Goal: Task Accomplishment & Management: Manage account settings

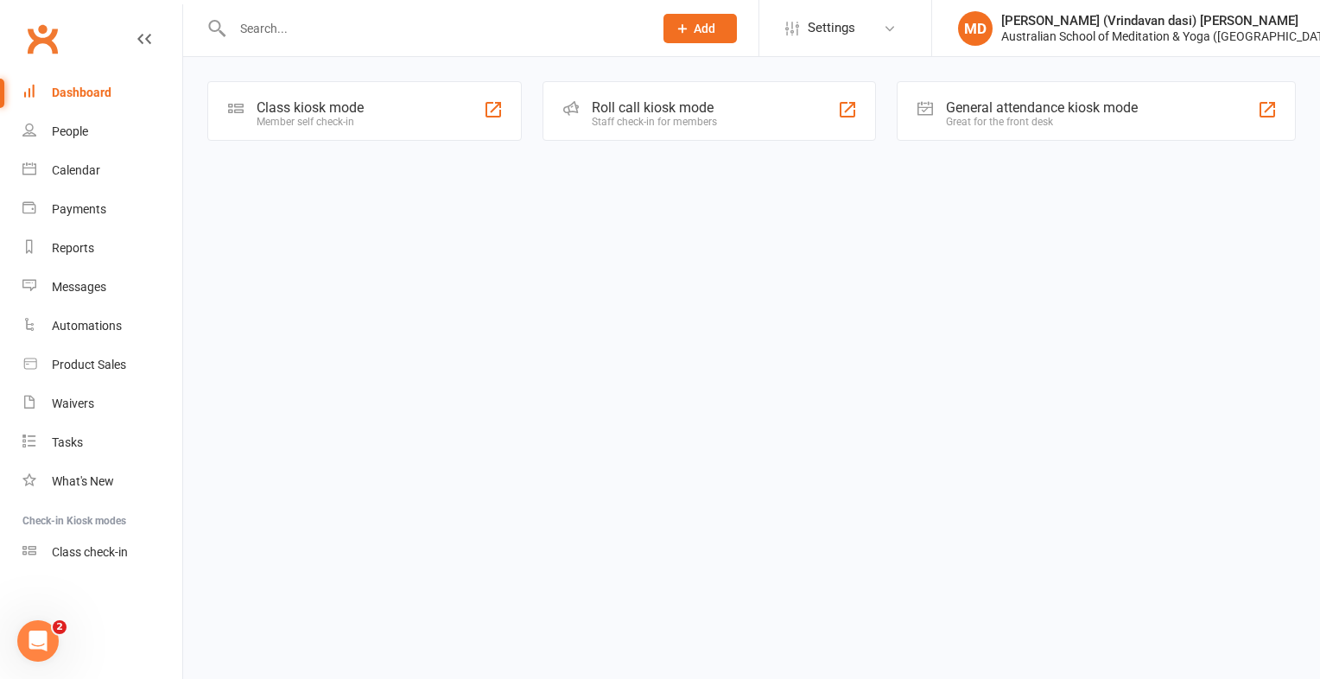
click at [256, 31] on input "text" at bounding box center [434, 28] width 414 height 24
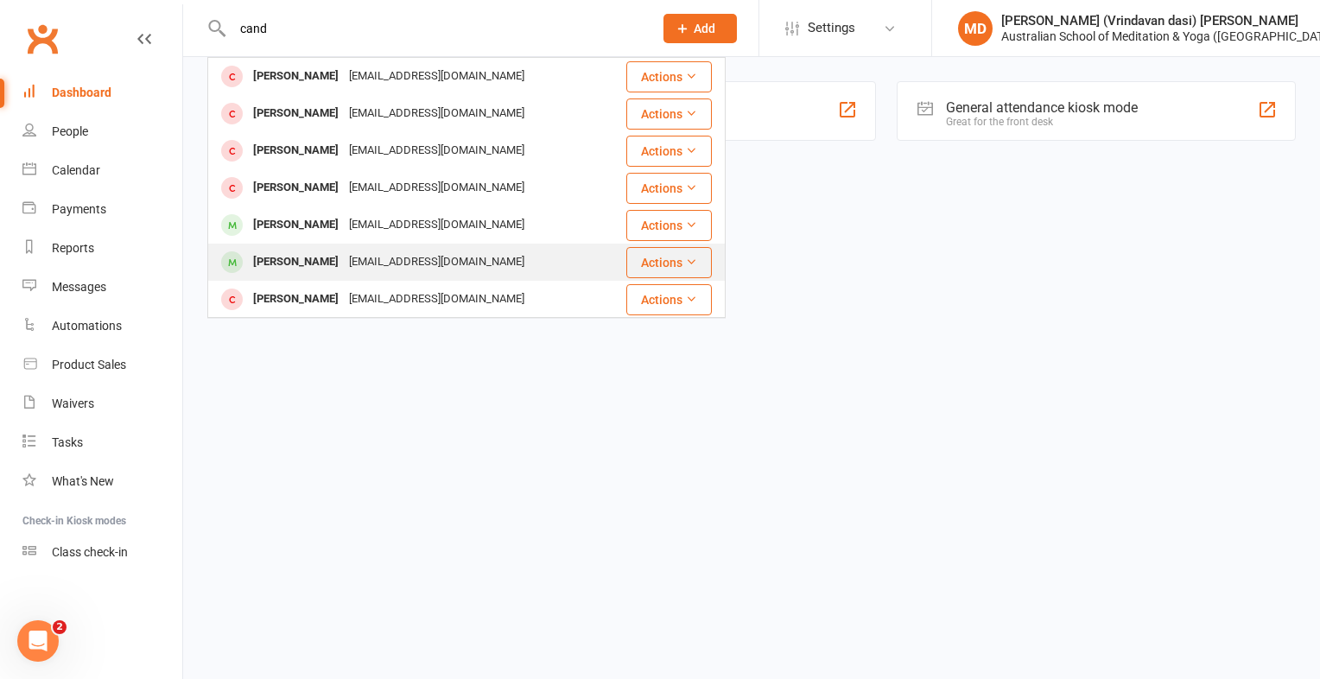
type input "cand"
click at [273, 264] on div "Candice Martinis" at bounding box center [296, 262] width 96 height 25
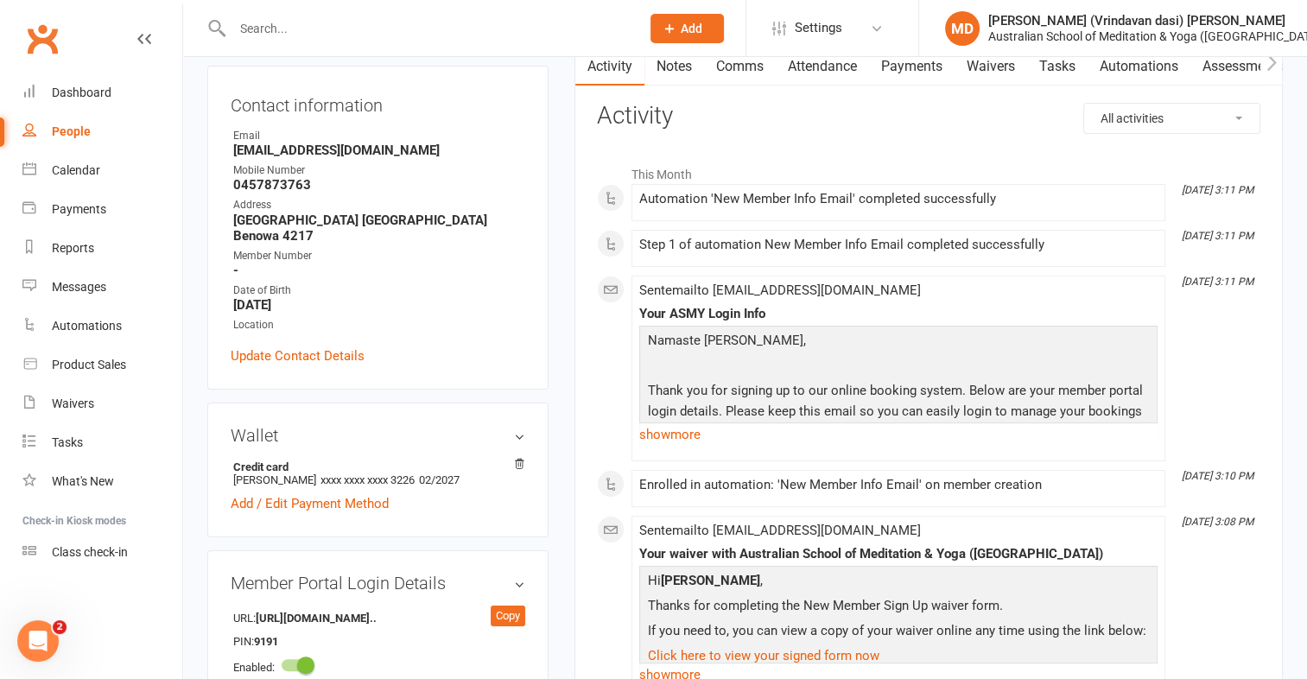
scroll to position [259, 0]
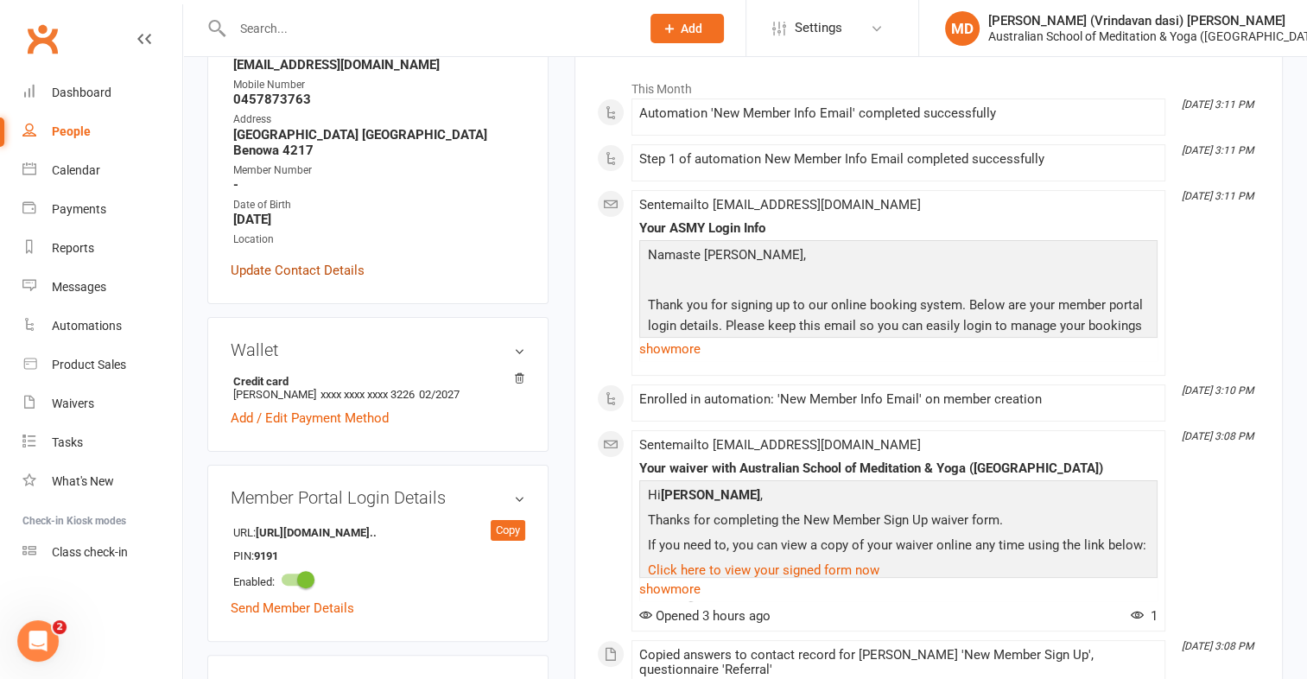
click at [274, 277] on link "Update Contact Details" at bounding box center [298, 270] width 134 height 21
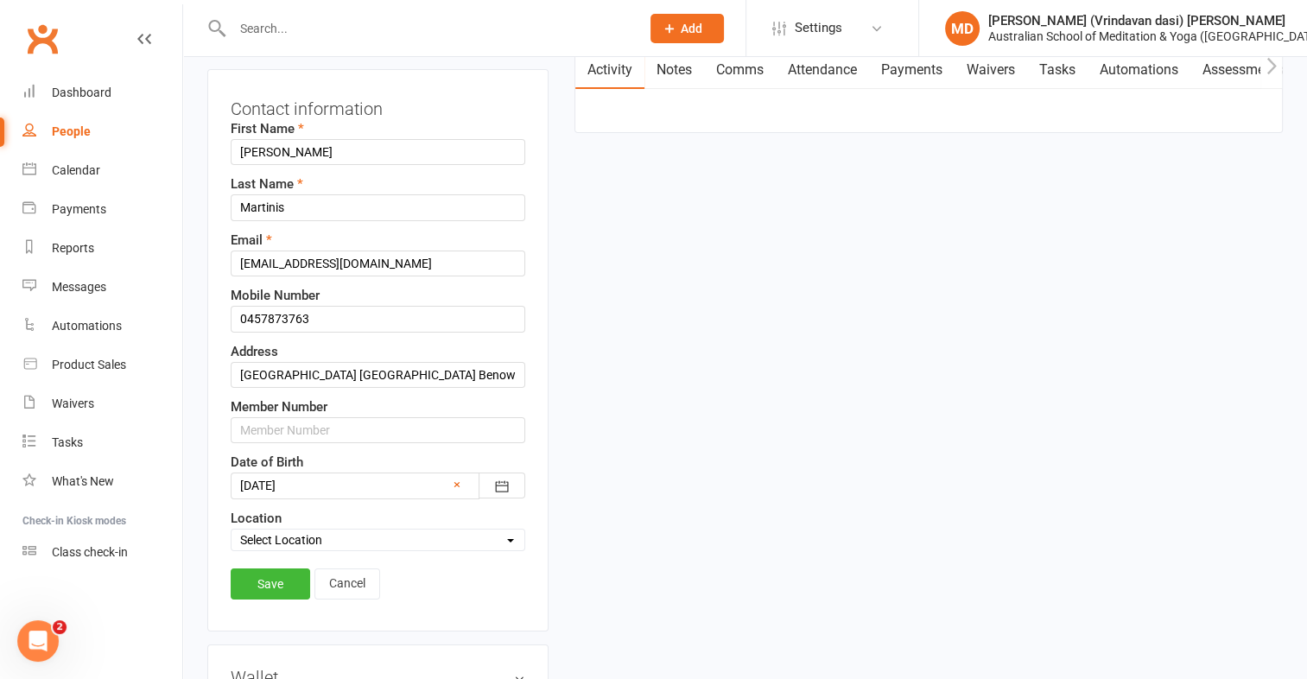
scroll to position [81, 0]
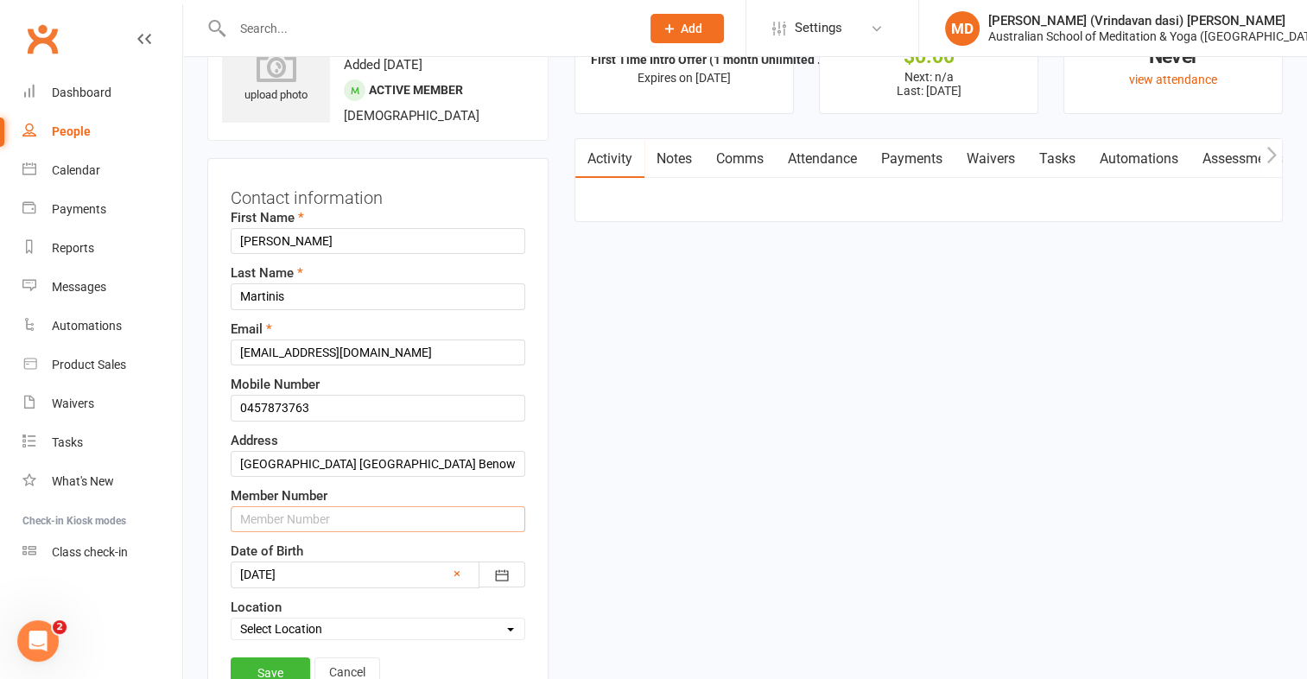
click at [259, 521] on input "text" at bounding box center [378, 519] width 295 height 26
type input "2580"
click at [277, 667] on link "Save" at bounding box center [271, 673] width 80 height 31
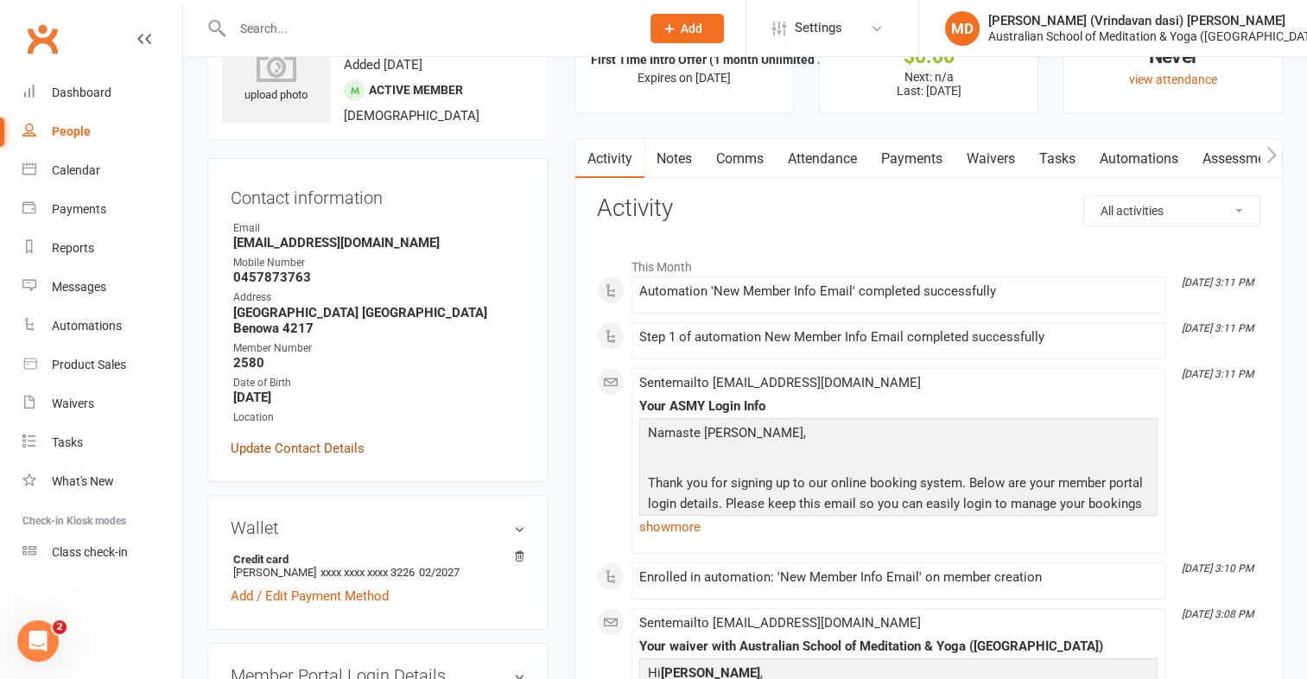
click at [311, 447] on link "Update Contact Details" at bounding box center [298, 448] width 134 height 21
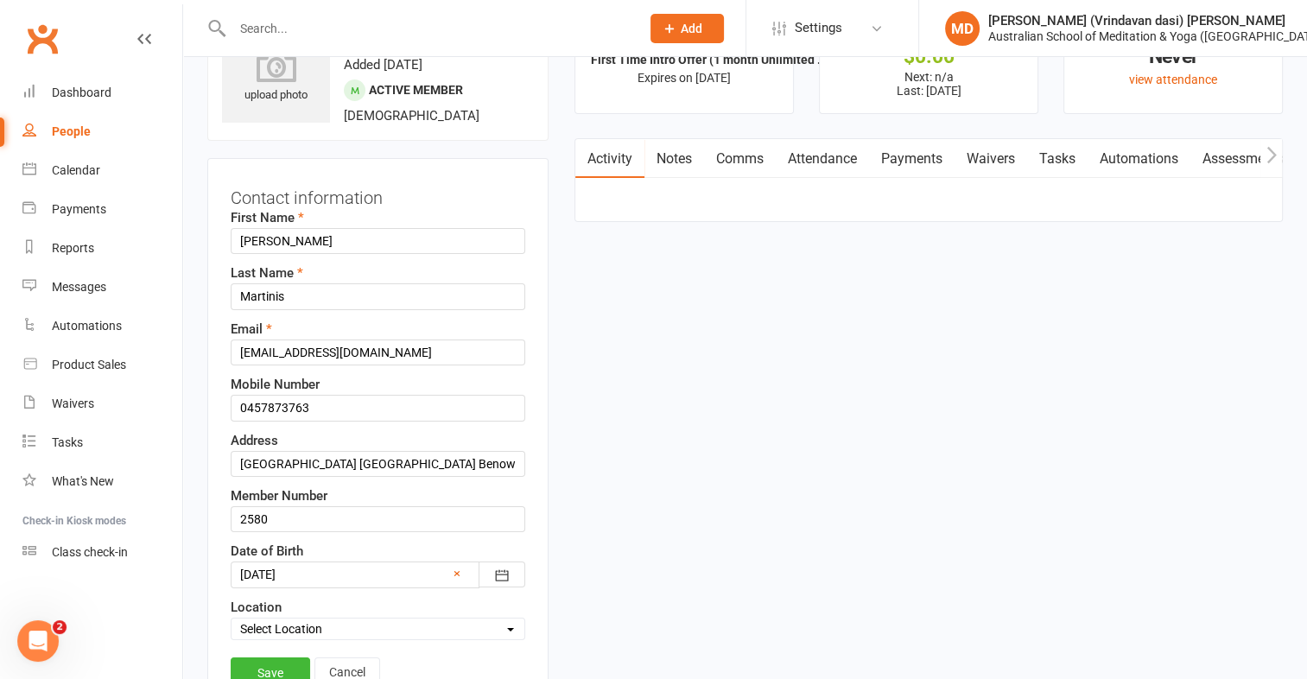
click at [279, 666] on link "Save" at bounding box center [271, 673] width 80 height 31
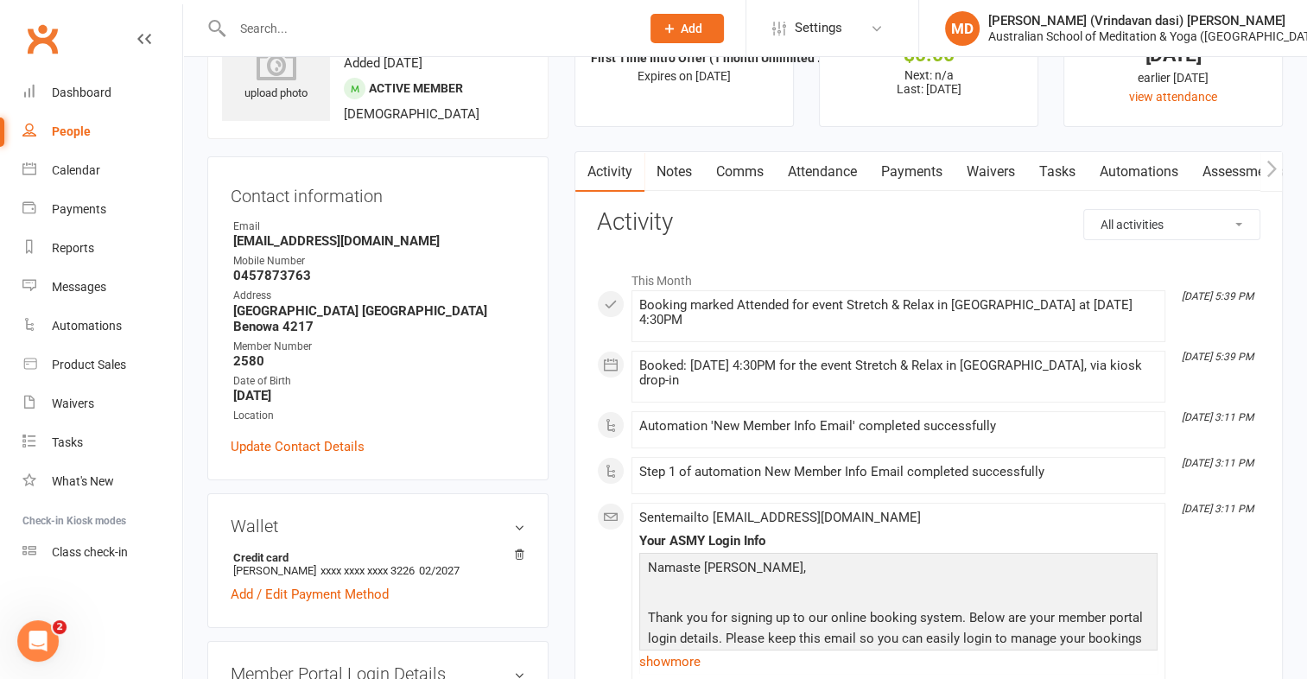
click at [262, 26] on input "text" at bounding box center [427, 28] width 401 height 24
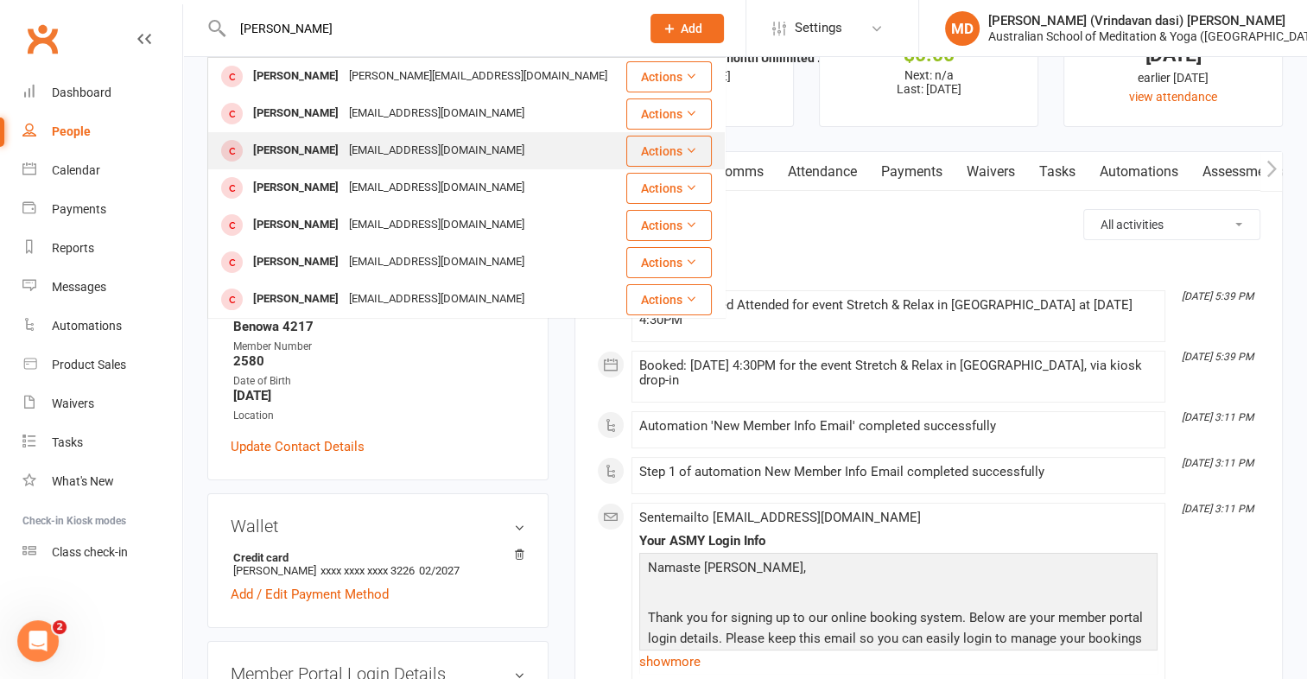
type input "ella"
click at [280, 152] on div "Ella Staub" at bounding box center [296, 150] width 96 height 25
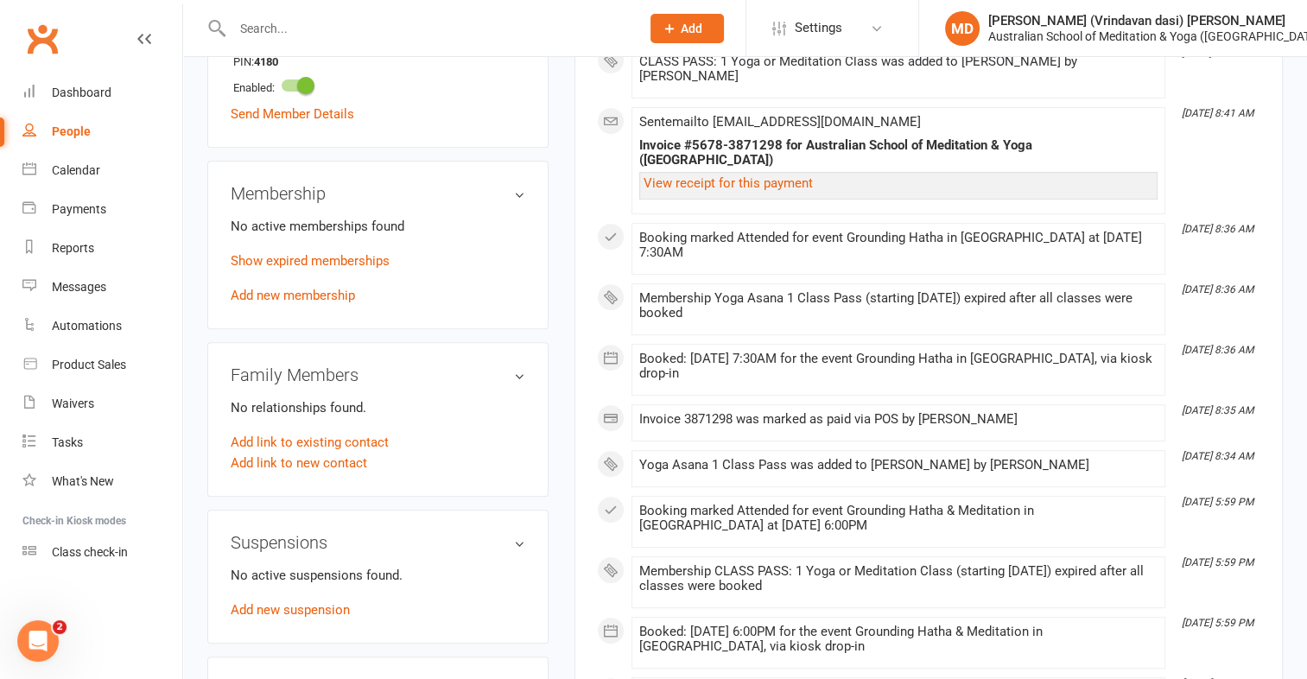
scroll to position [725, 0]
click at [315, 302] on link "Add new membership" at bounding box center [293, 295] width 124 height 16
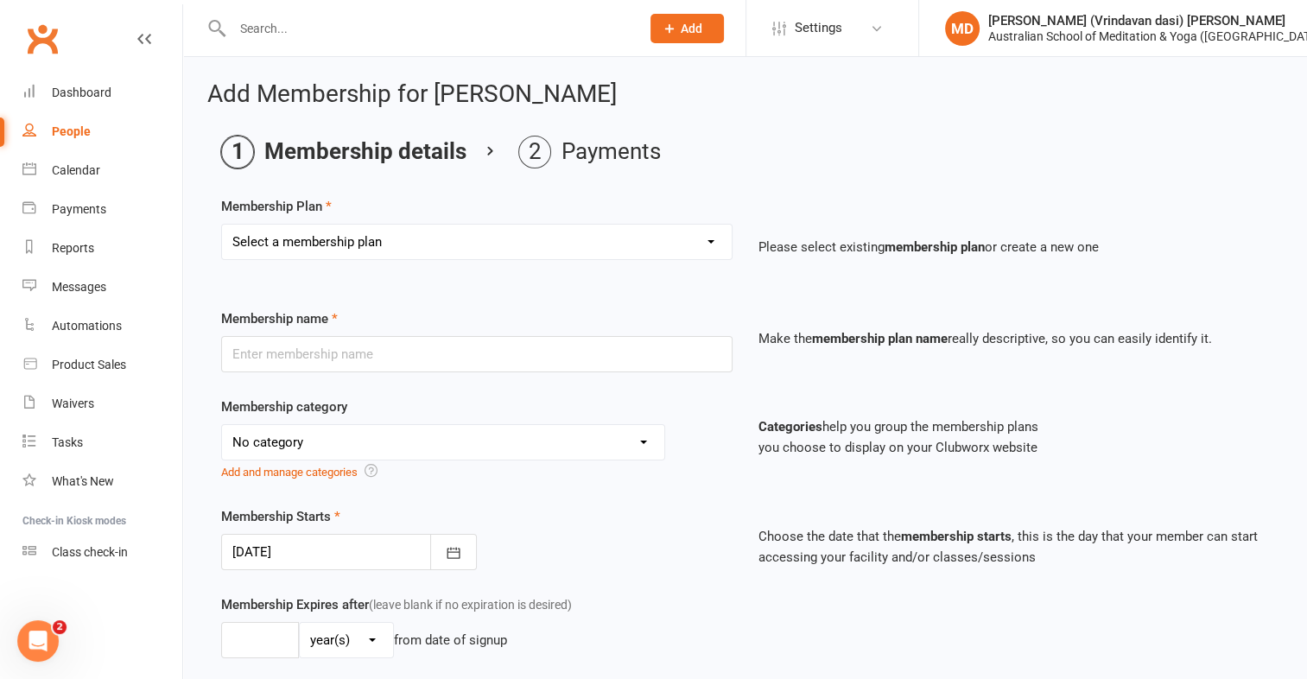
click at [377, 243] on select "Select a membership plan First Time Intro Offer (1 month Unlimited Meditation &…" at bounding box center [477, 242] width 510 height 35
select select "8"
click at [222, 225] on select "Select a membership plan First Time Intro Offer (1 month Unlimited Meditation &…" at bounding box center [477, 242] width 510 height 35
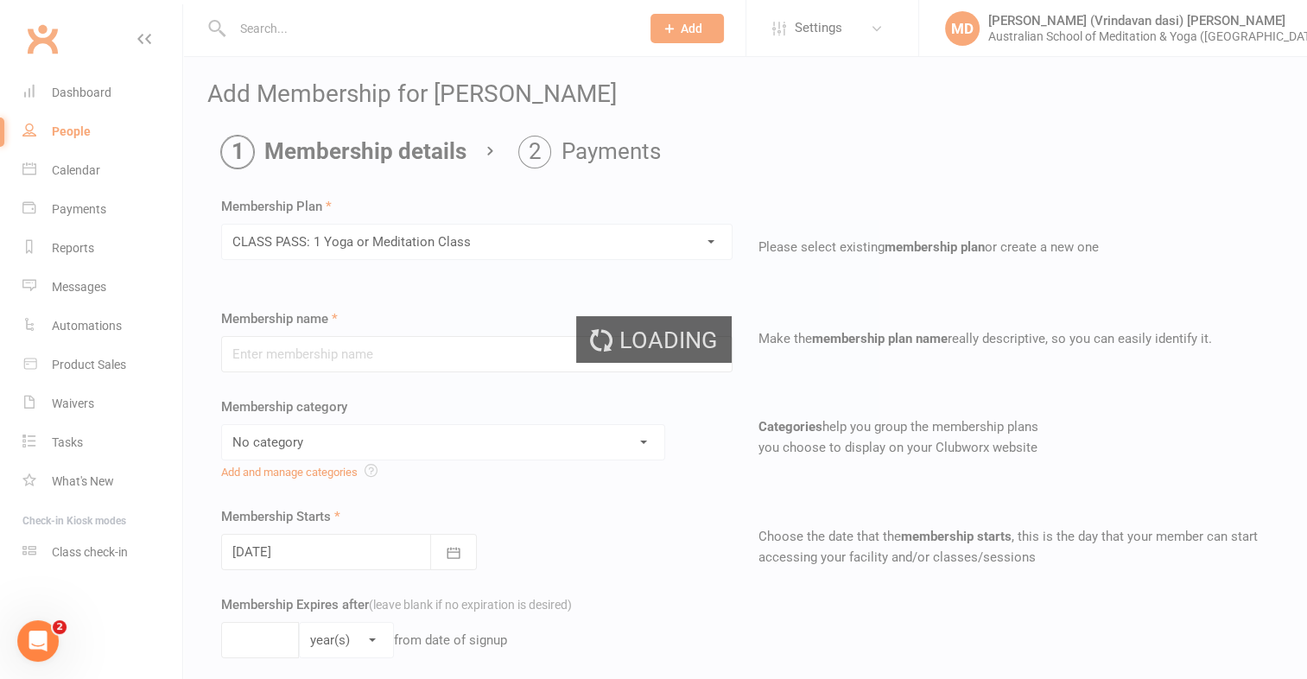
type input "CLASS PASS: 1 Yoga or Meditation Class"
select select "4"
type input "3"
select select "2"
type input "1"
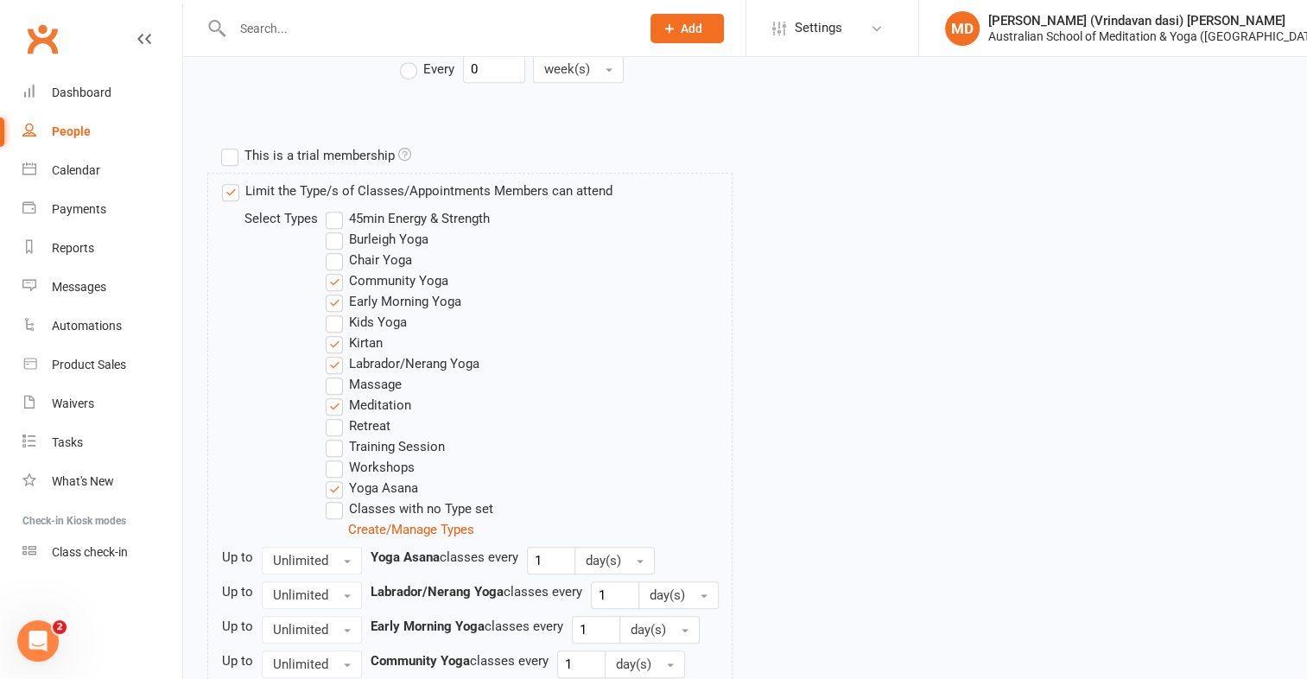
scroll to position [985, 0]
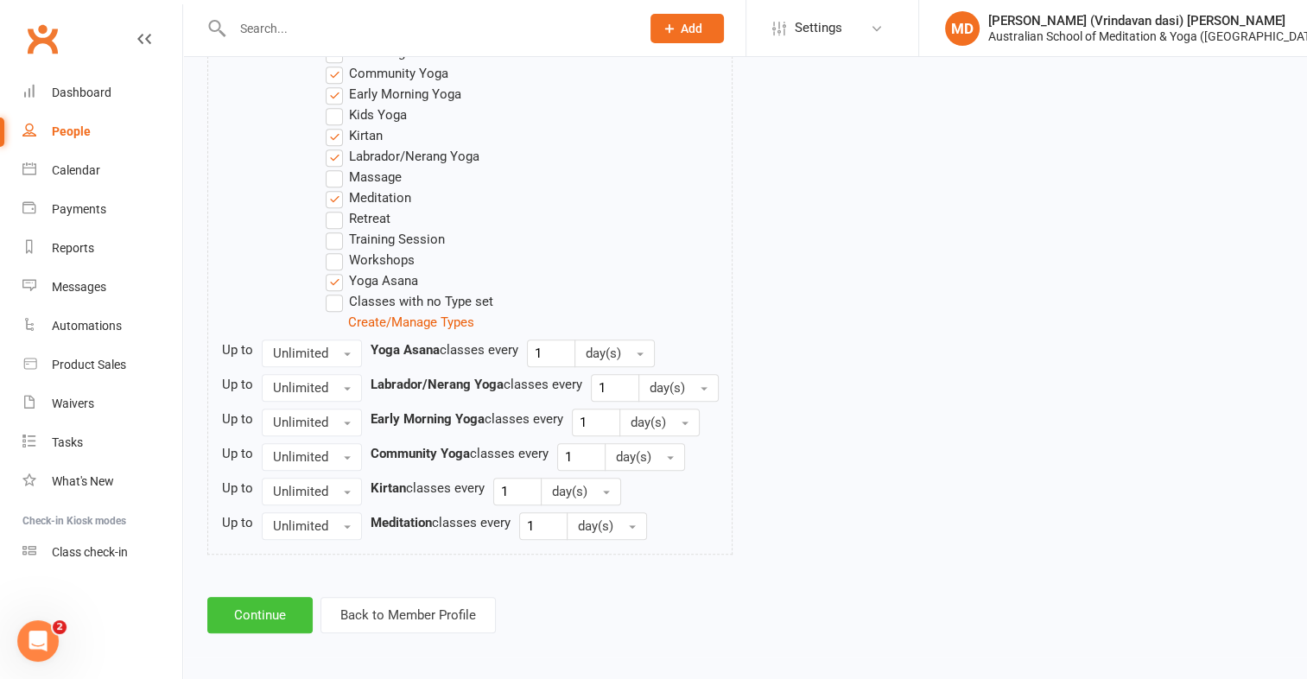
click at [261, 613] on button "Continue" at bounding box center [259, 615] width 105 height 36
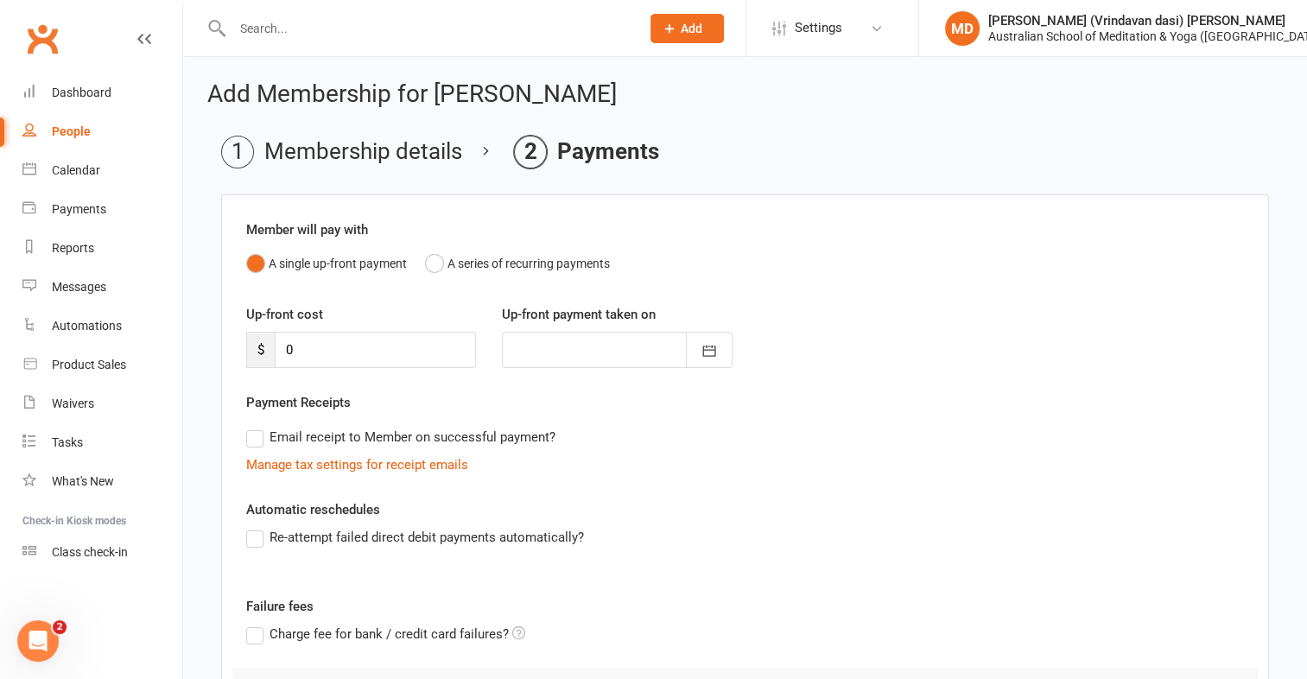
scroll to position [191, 0]
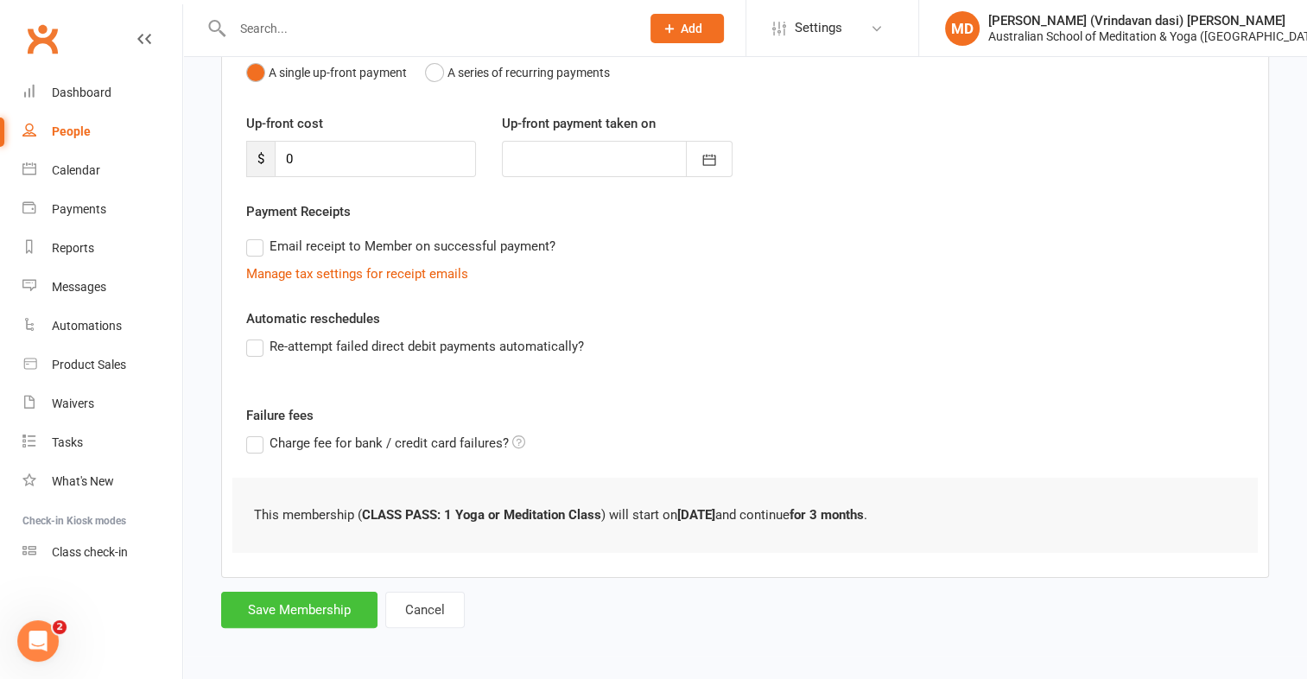
click at [297, 611] on button "Save Membership" at bounding box center [299, 610] width 156 height 36
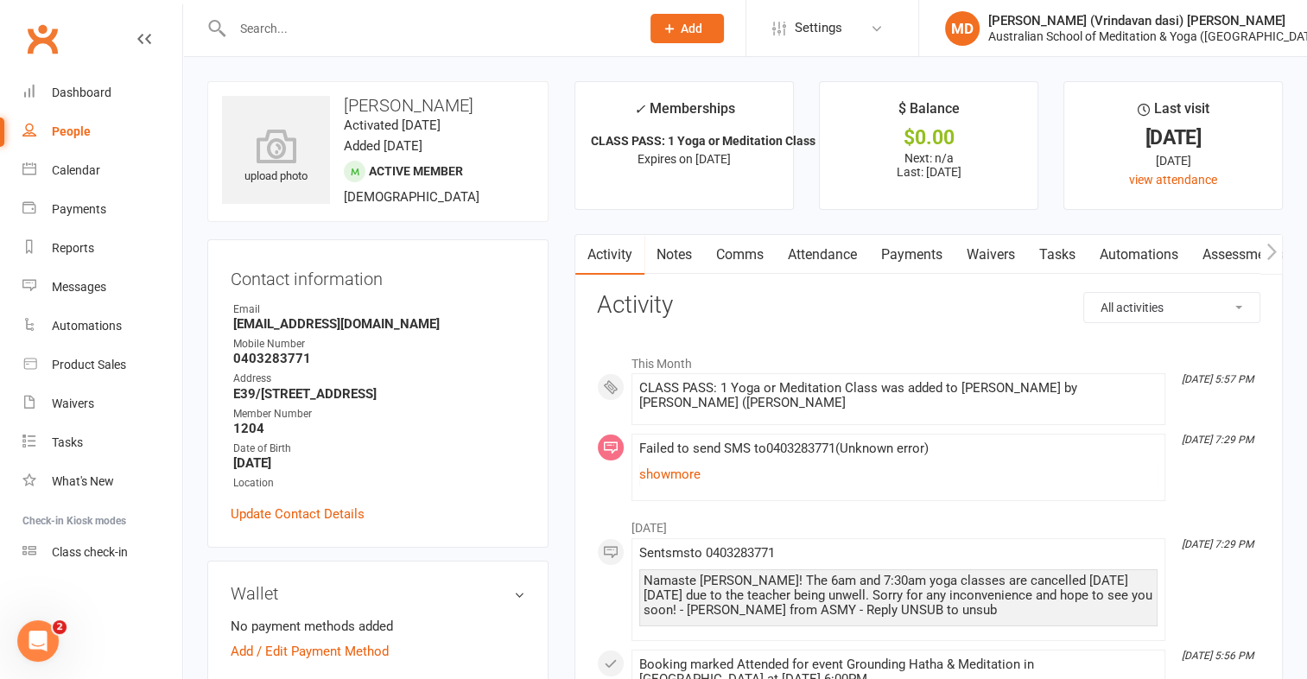
click at [930, 247] on link "Payments" at bounding box center [912, 255] width 86 height 40
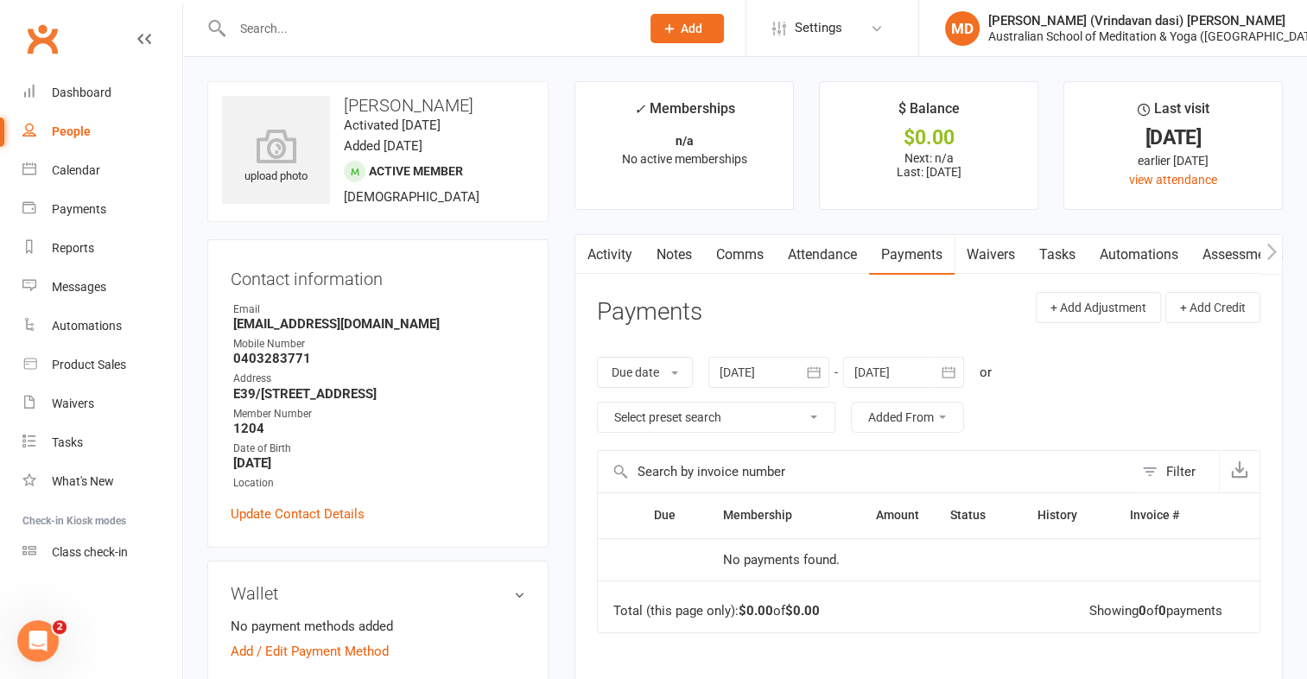
click at [620, 241] on link "Activity" at bounding box center [610, 255] width 69 height 40
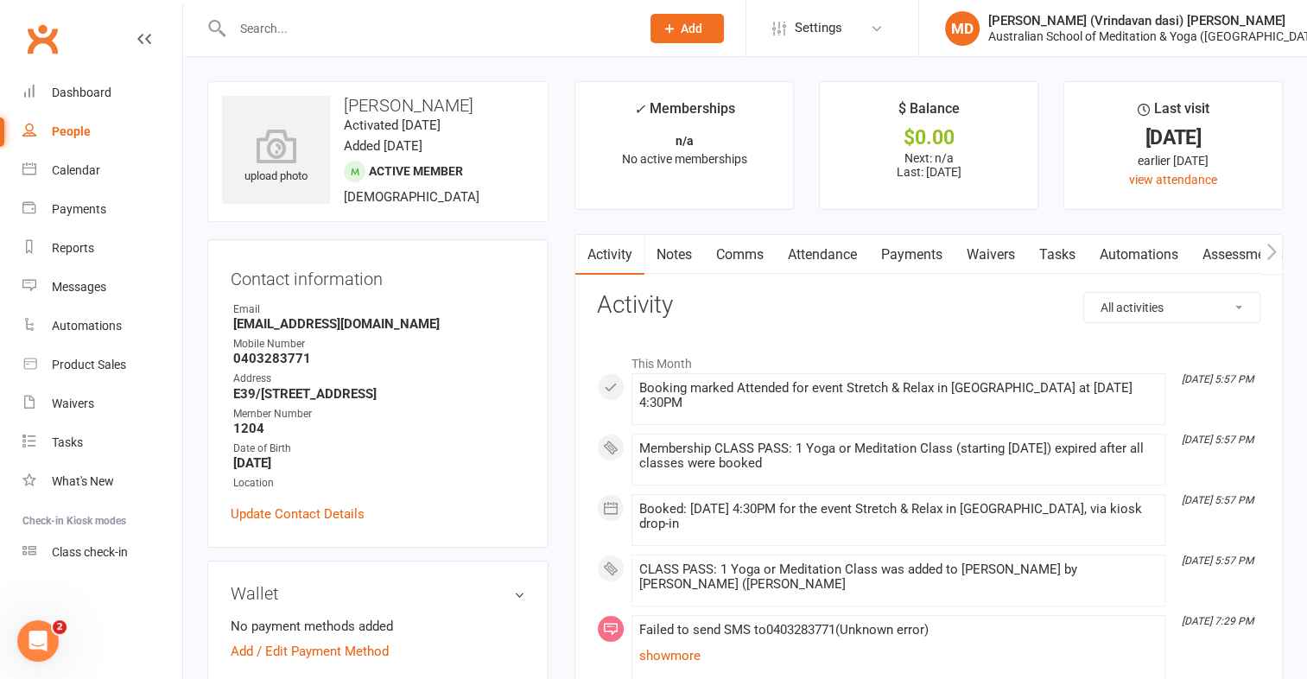
click at [819, 261] on link "Attendance" at bounding box center [822, 255] width 93 height 40
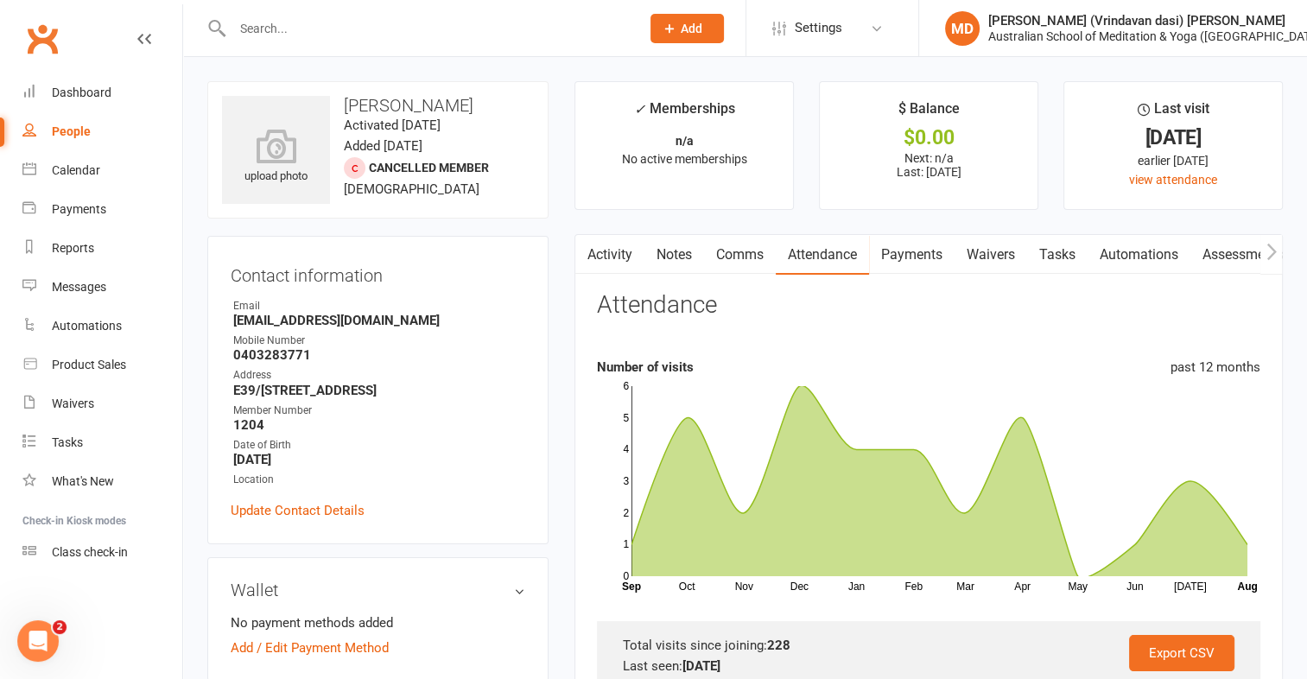
click at [938, 255] on link "Payments" at bounding box center [912, 255] width 86 height 40
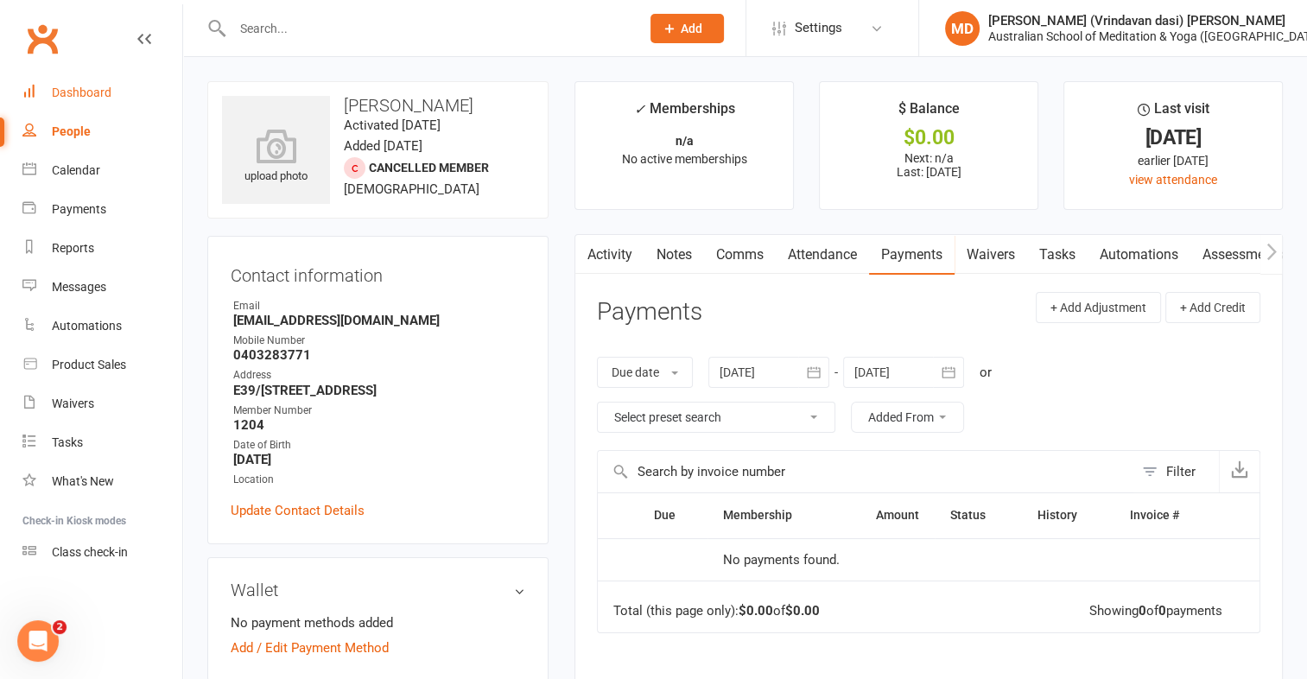
click at [100, 88] on div "Dashboard" at bounding box center [82, 93] width 60 height 14
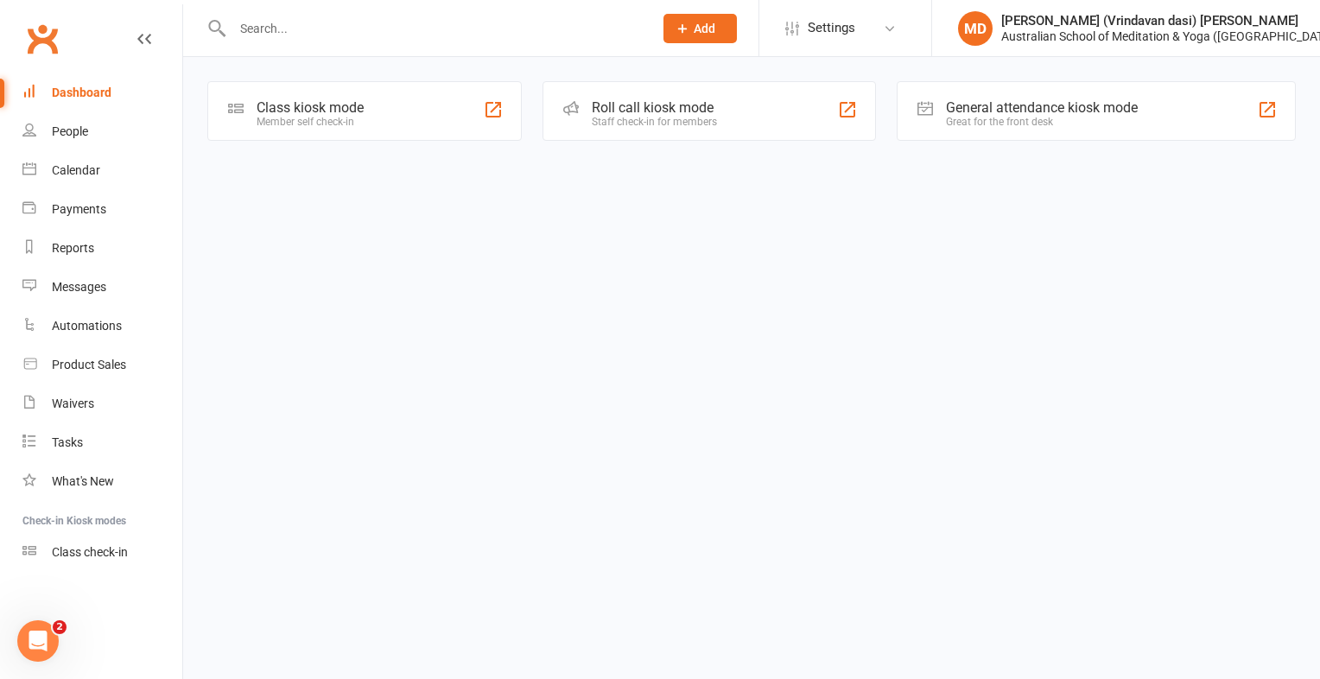
click at [294, 33] on input "text" at bounding box center [434, 28] width 414 height 24
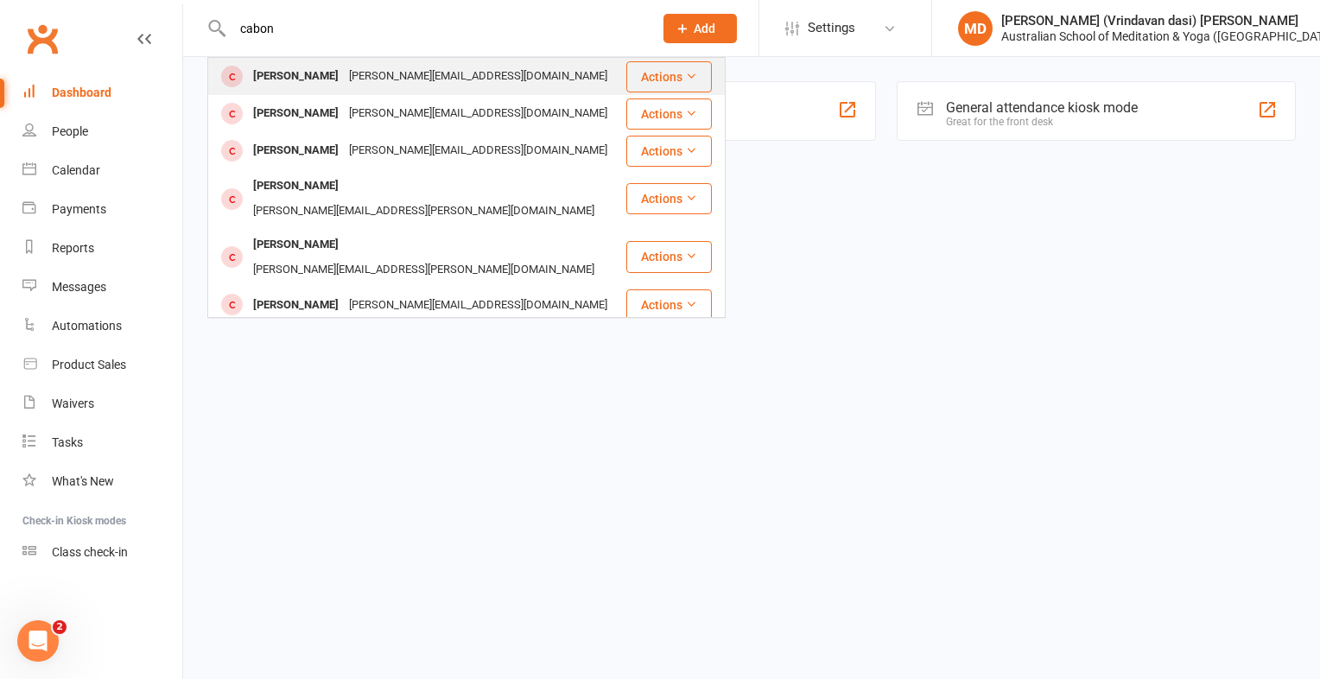
type input "cabon"
click at [298, 73] on div "[PERSON_NAME]" at bounding box center [296, 76] width 96 height 25
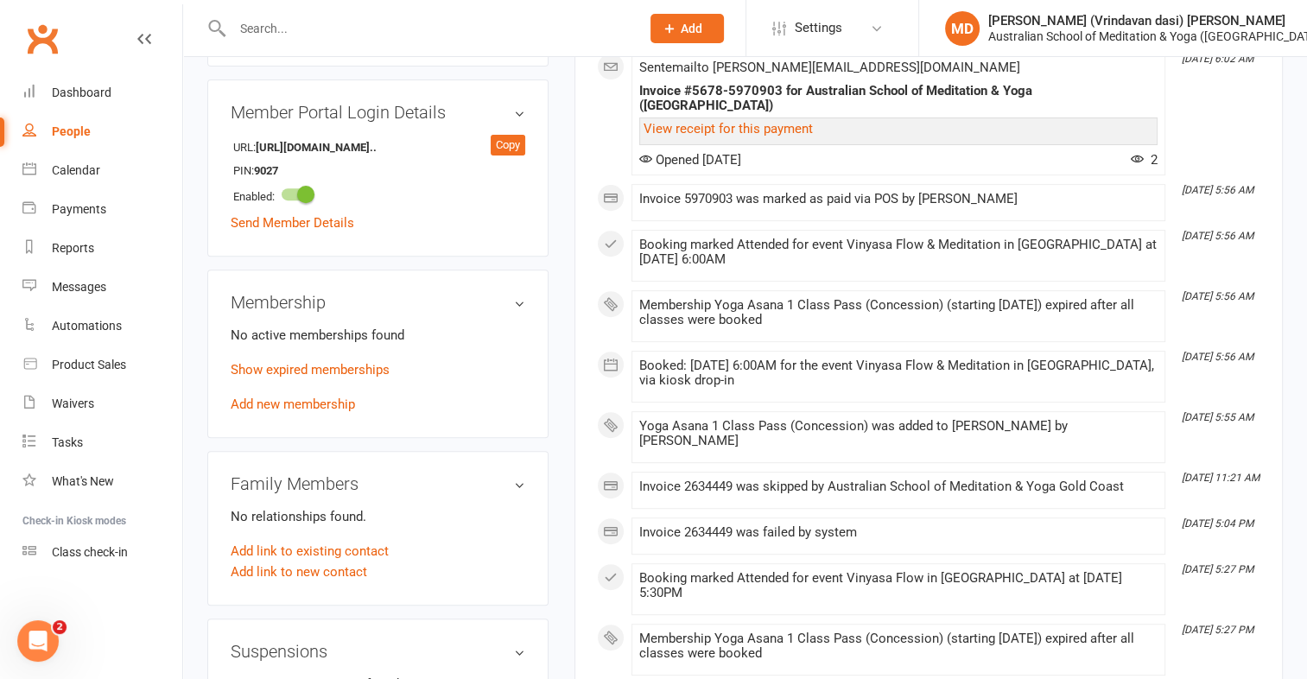
scroll to position [695, 0]
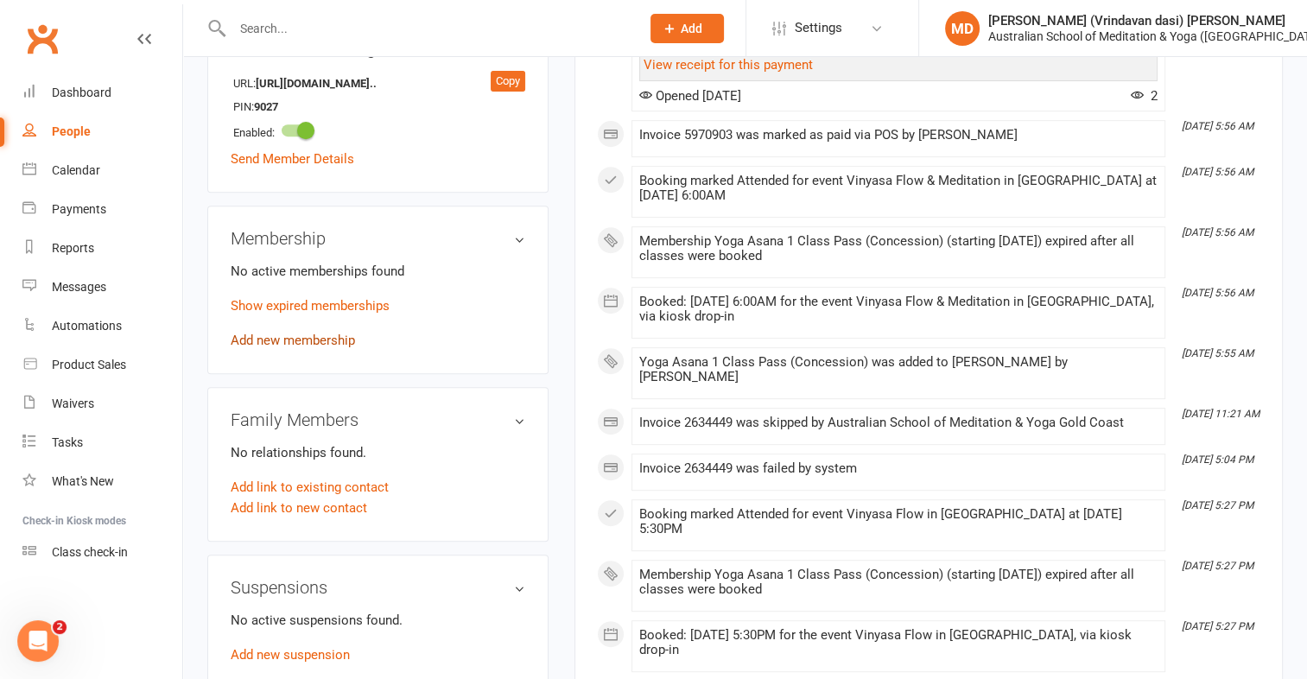
click at [308, 333] on link "Add new membership" at bounding box center [293, 341] width 124 height 16
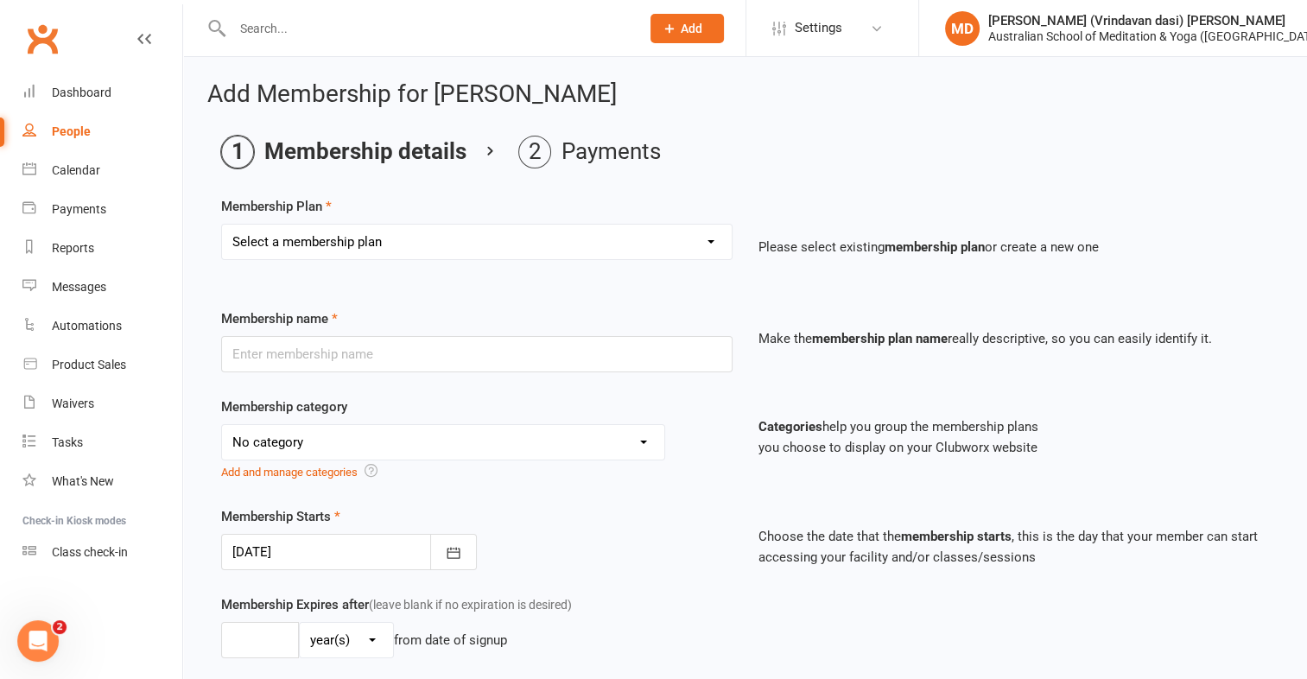
click at [397, 226] on select "Select a membership plan First Time Intro Offer (1 month Unlimited Meditation &…" at bounding box center [477, 242] width 510 height 35
select select "5"
click at [222, 225] on select "Select a membership plan First Time Intro Offer (1 month Unlimited Meditation &…" at bounding box center [477, 242] width 510 height 35
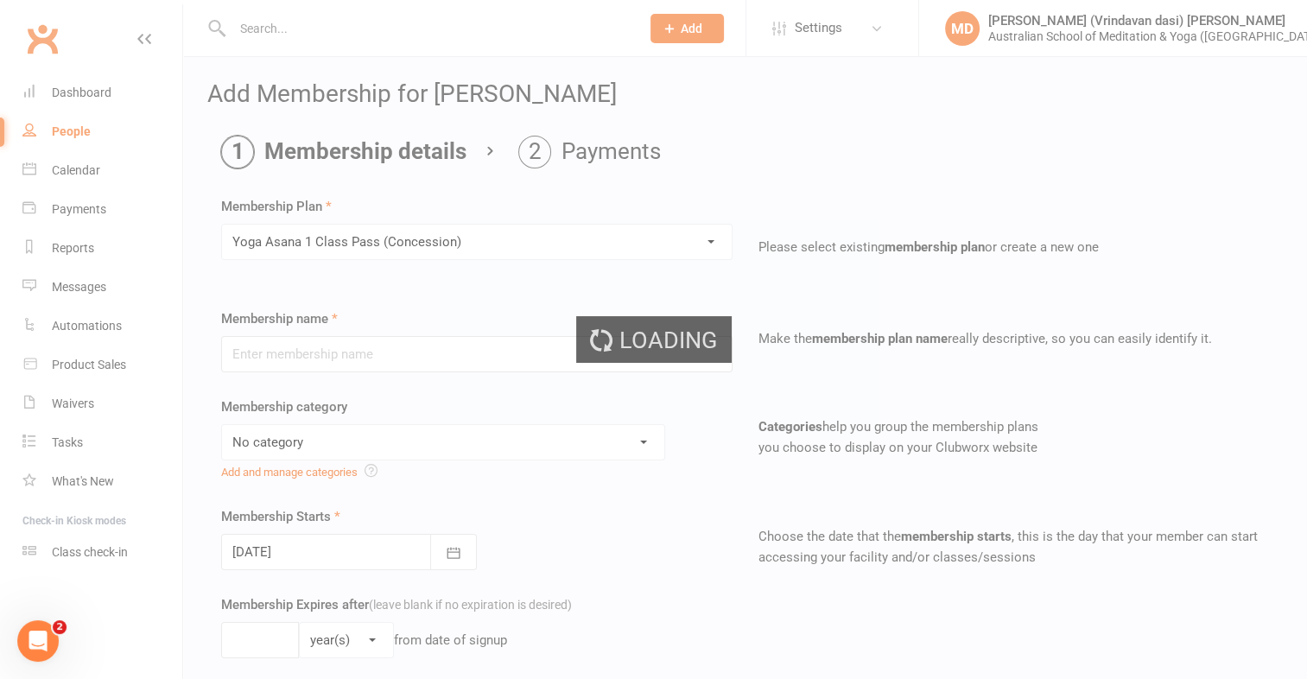
type input "Yoga Asana 1 Class Pass (Concession)"
select select "4"
type input "3"
select select "2"
type input "1"
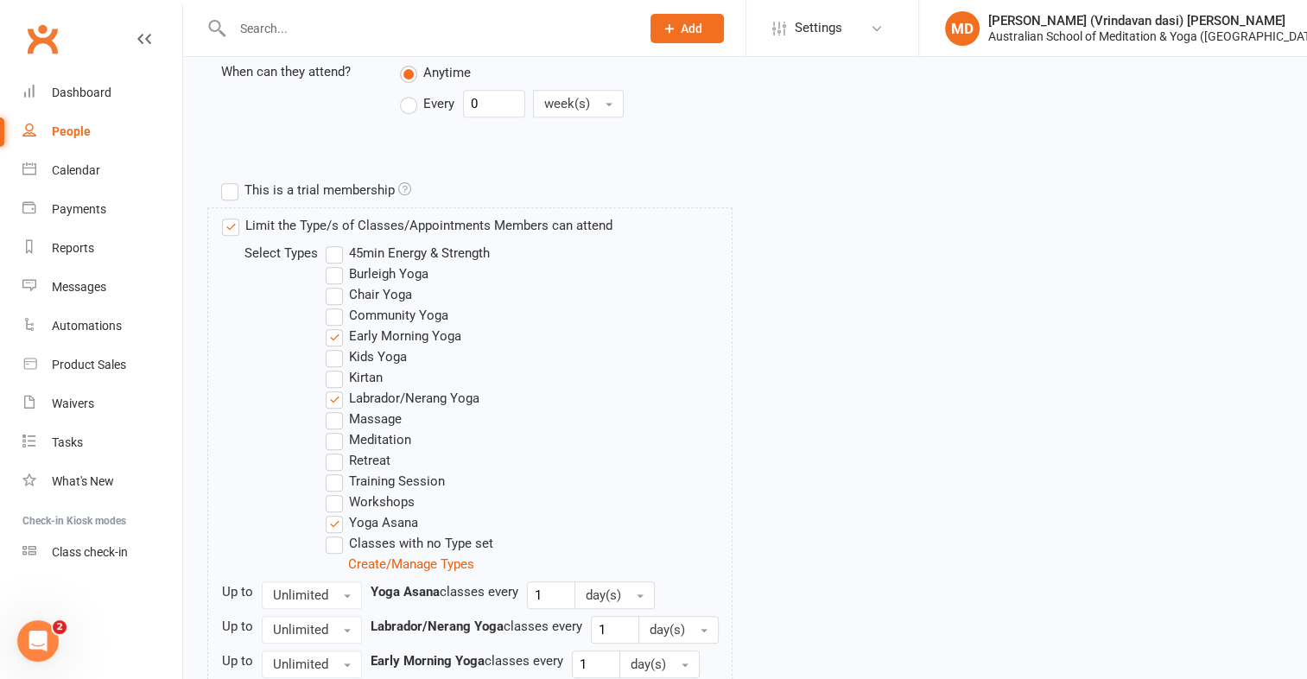
scroll to position [881, 0]
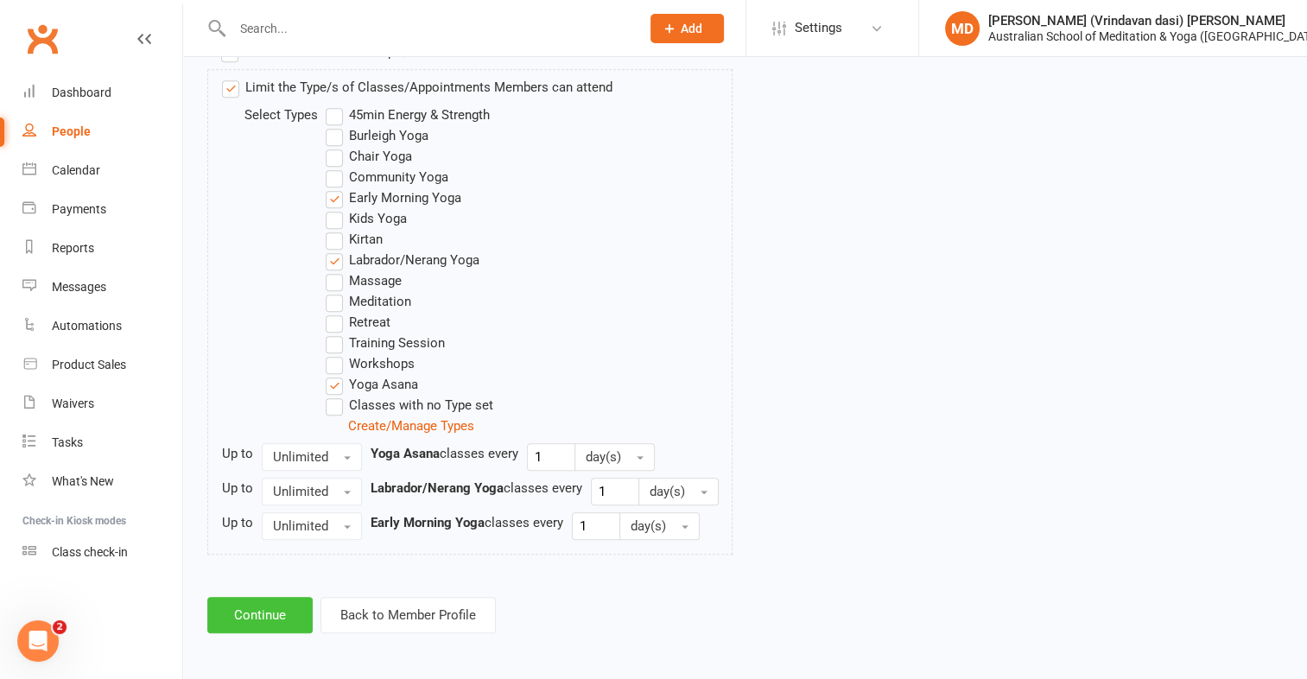
click at [256, 605] on button "Continue" at bounding box center [259, 615] width 105 height 36
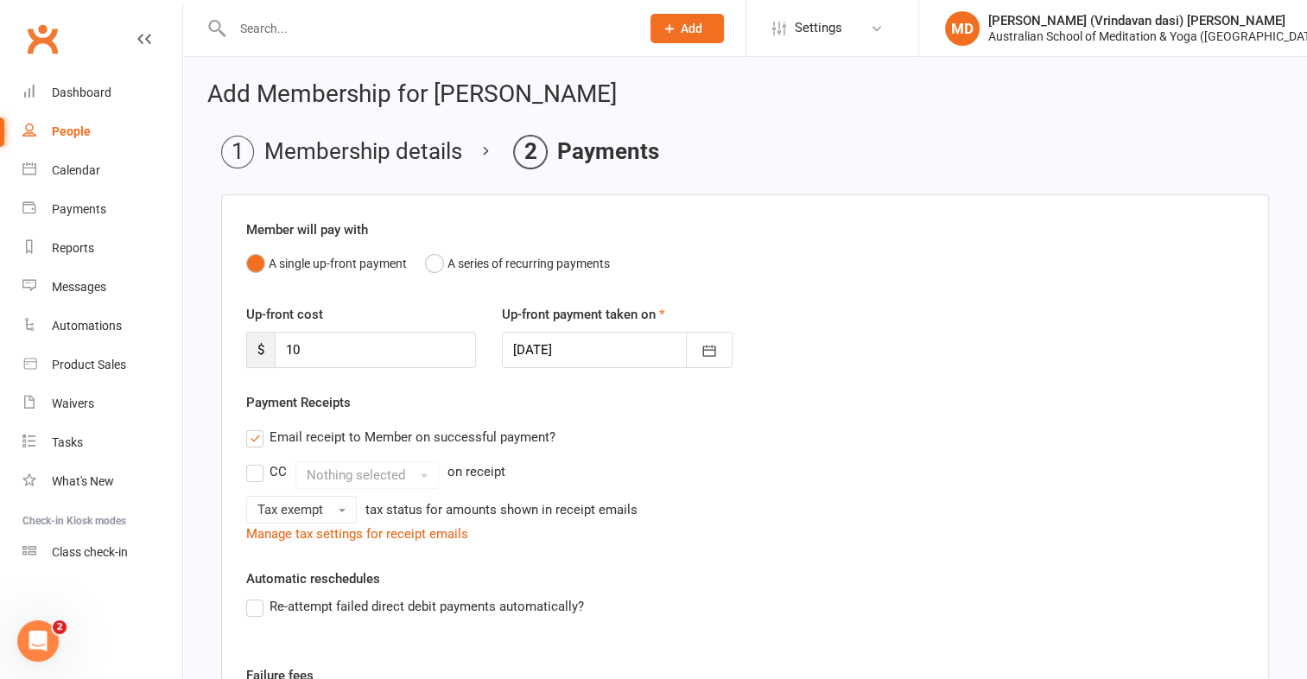
scroll to position [328, 0]
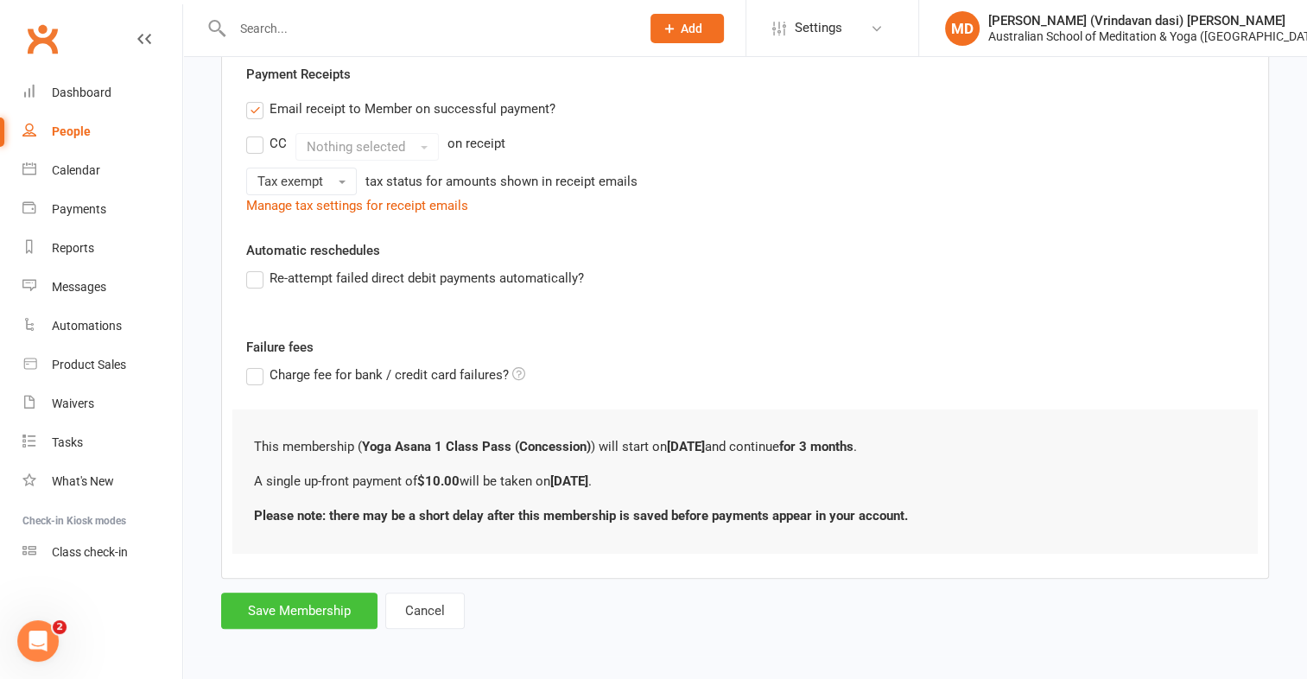
click at [287, 604] on button "Save Membership" at bounding box center [299, 611] width 156 height 36
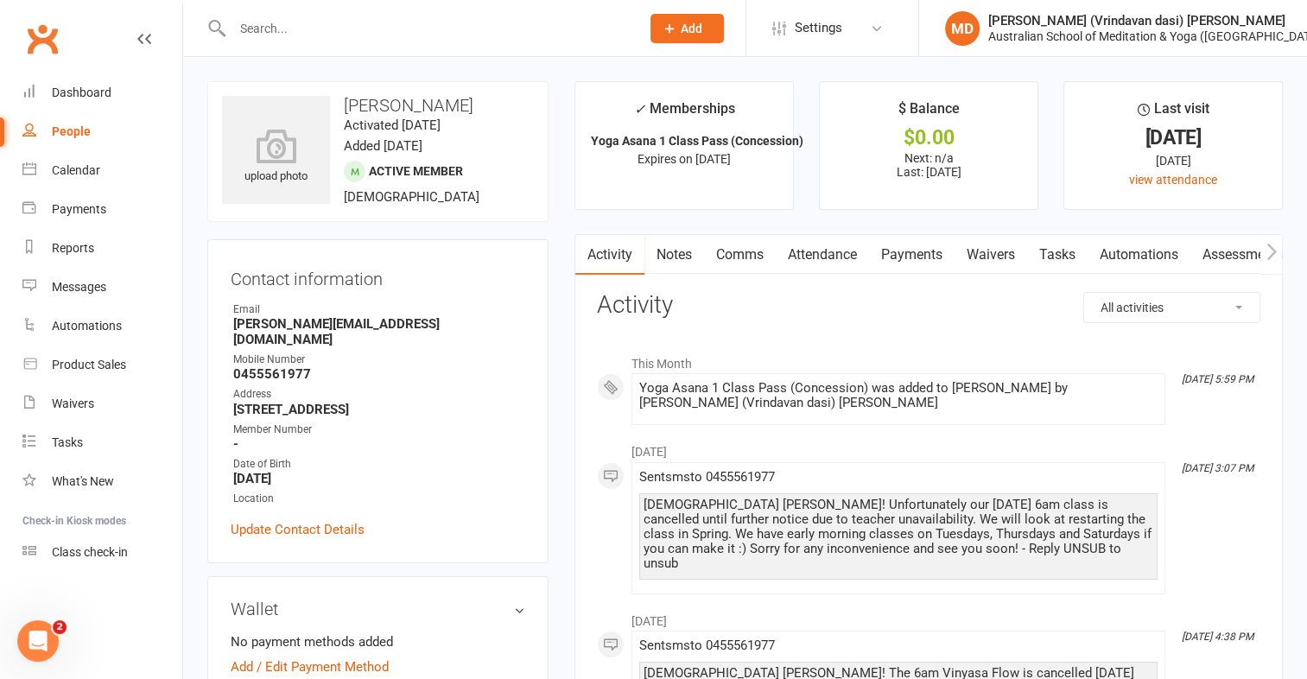
click at [912, 248] on link "Payments" at bounding box center [912, 255] width 86 height 40
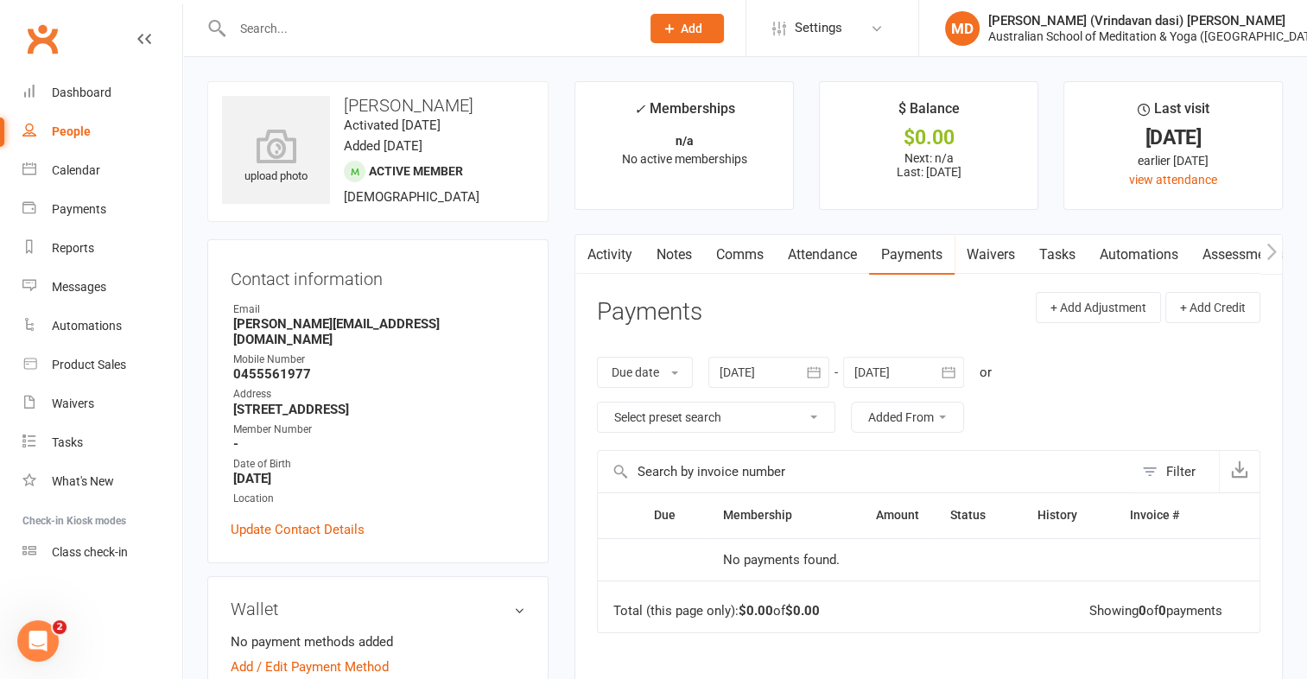
click at [824, 244] on link "Attendance" at bounding box center [822, 255] width 93 height 40
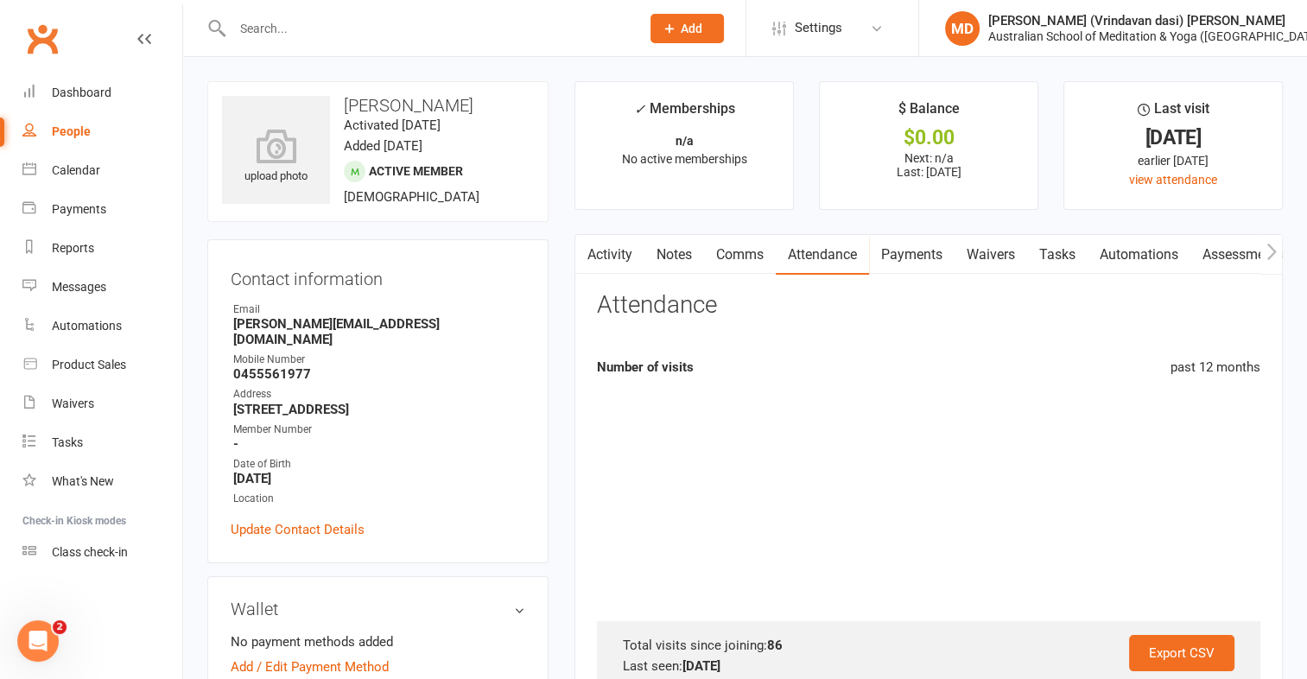
click at [915, 242] on link "Payments" at bounding box center [912, 255] width 86 height 40
